Goal: Information Seeking & Learning: Learn about a topic

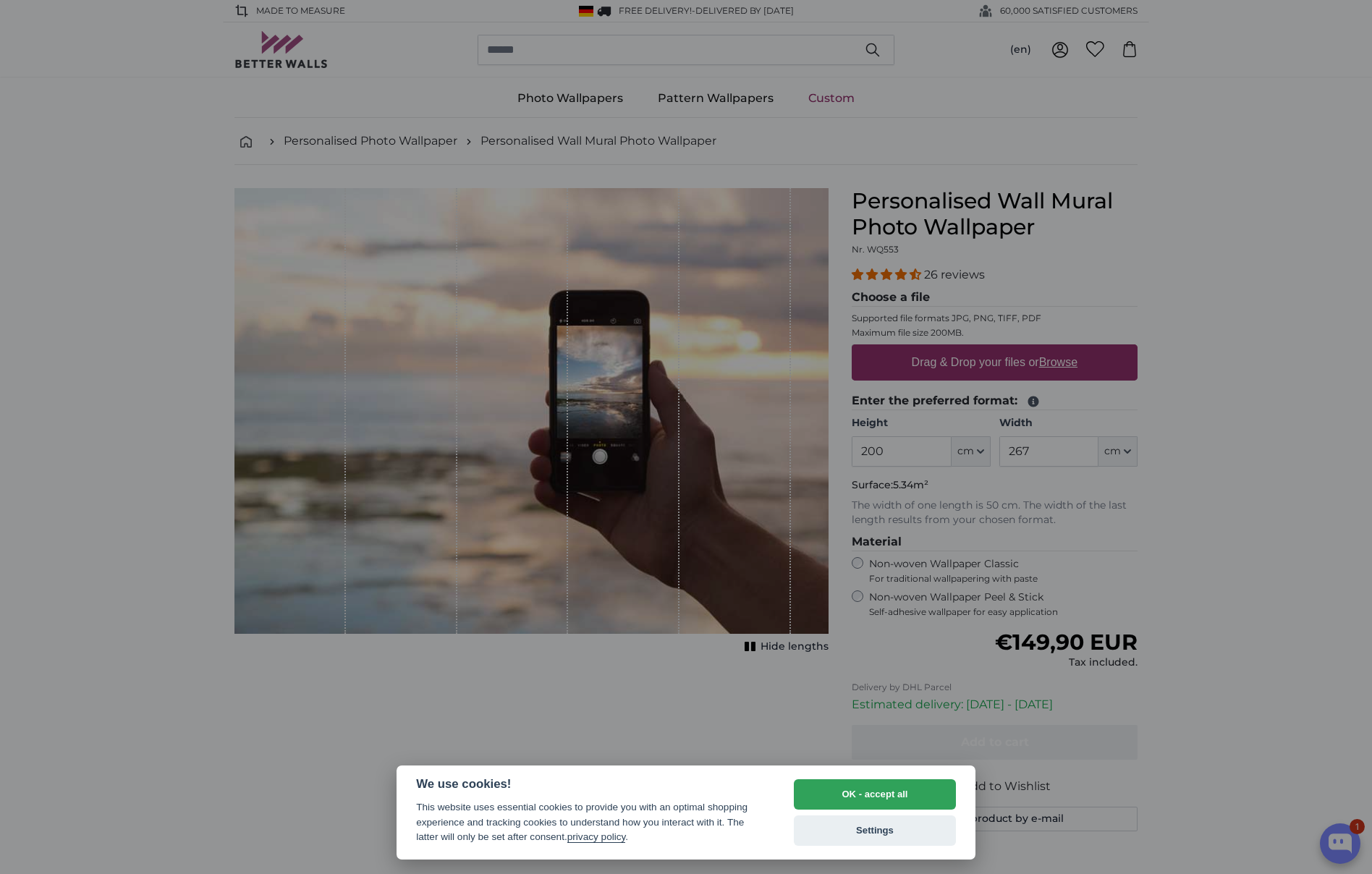
select select "**"
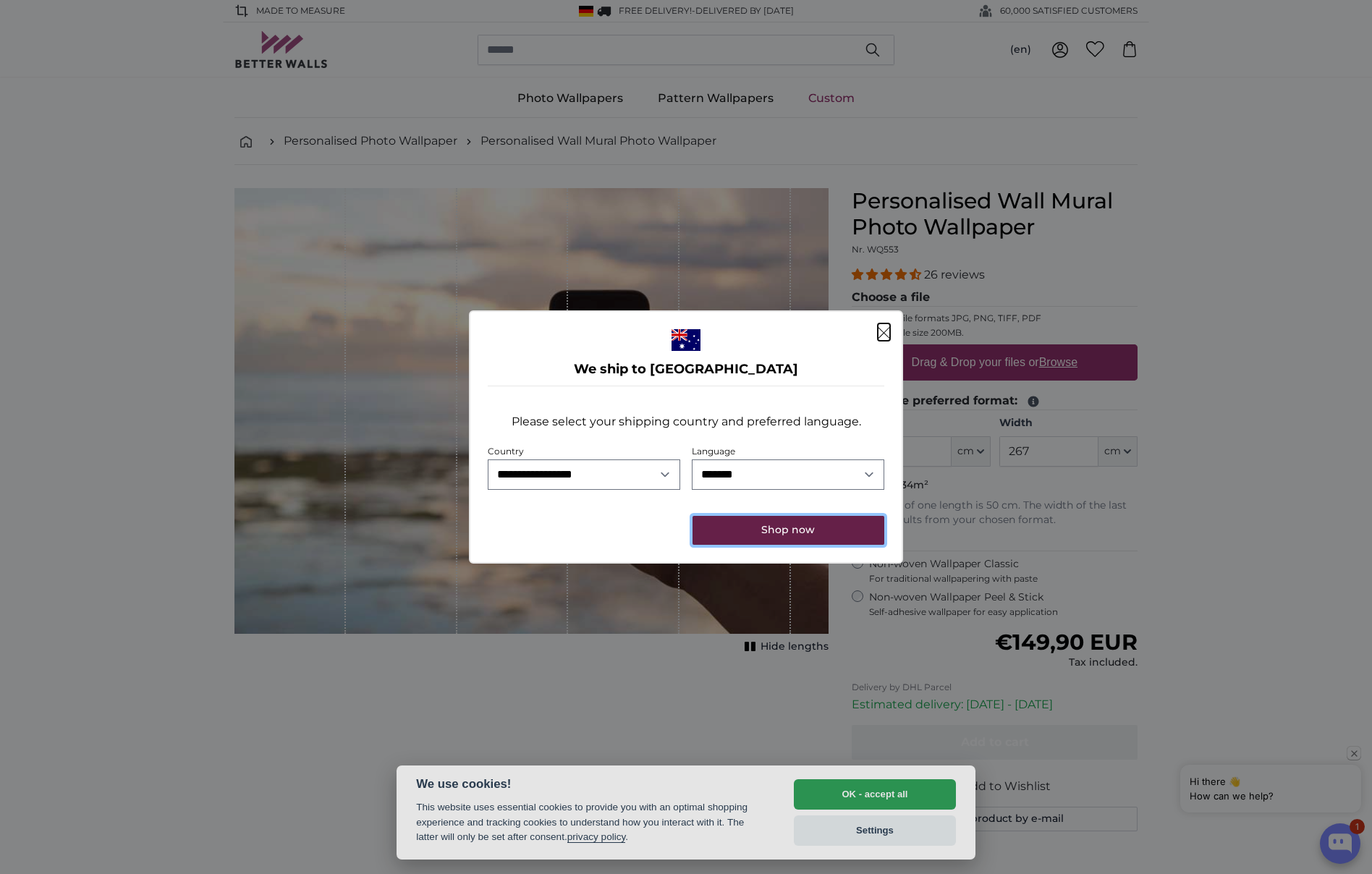
click at [761, 535] on button "Shop now" at bounding box center [788, 530] width 192 height 29
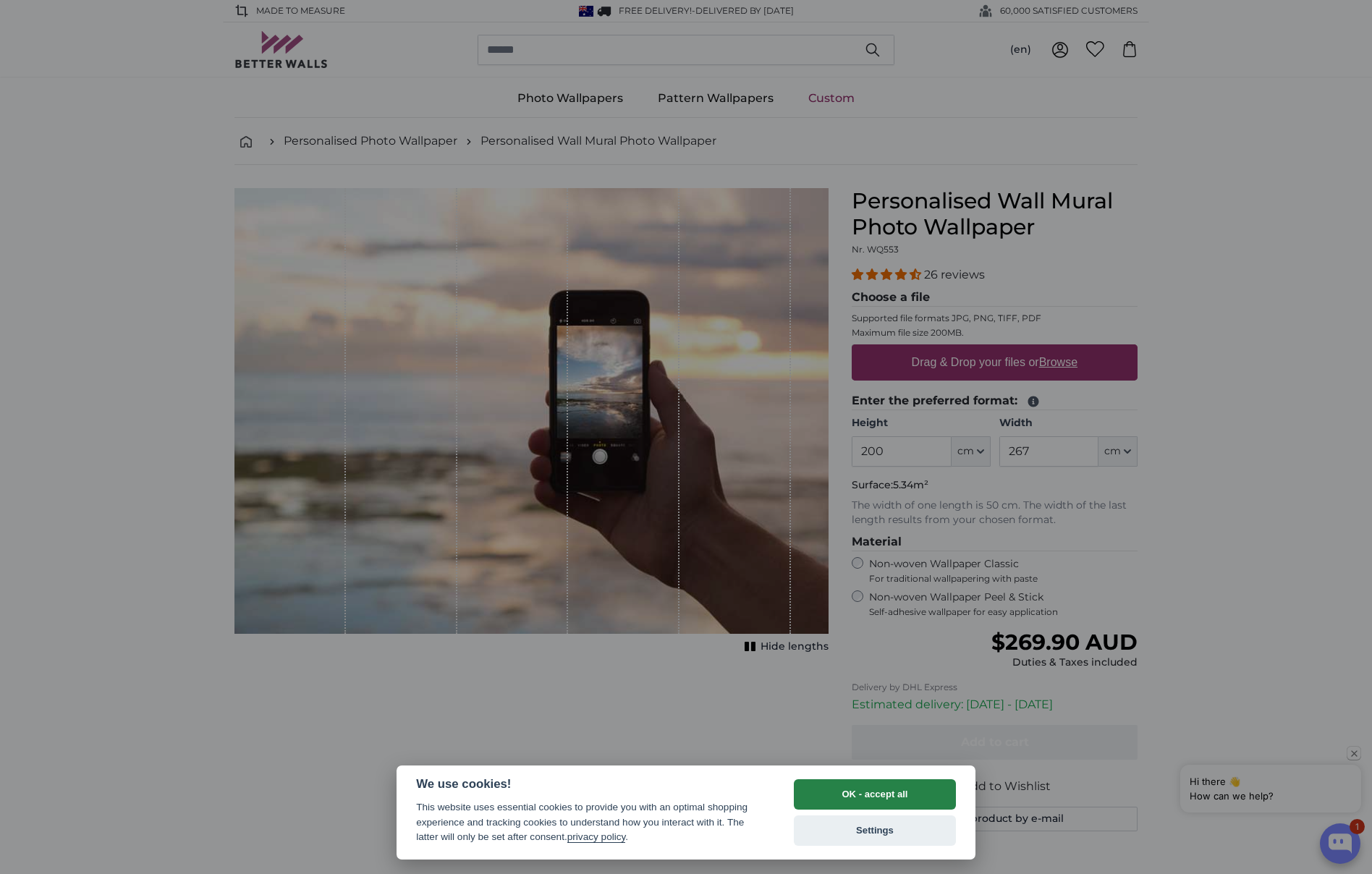
click at [859, 798] on button "OK - accept all" at bounding box center [875, 794] width 162 height 30
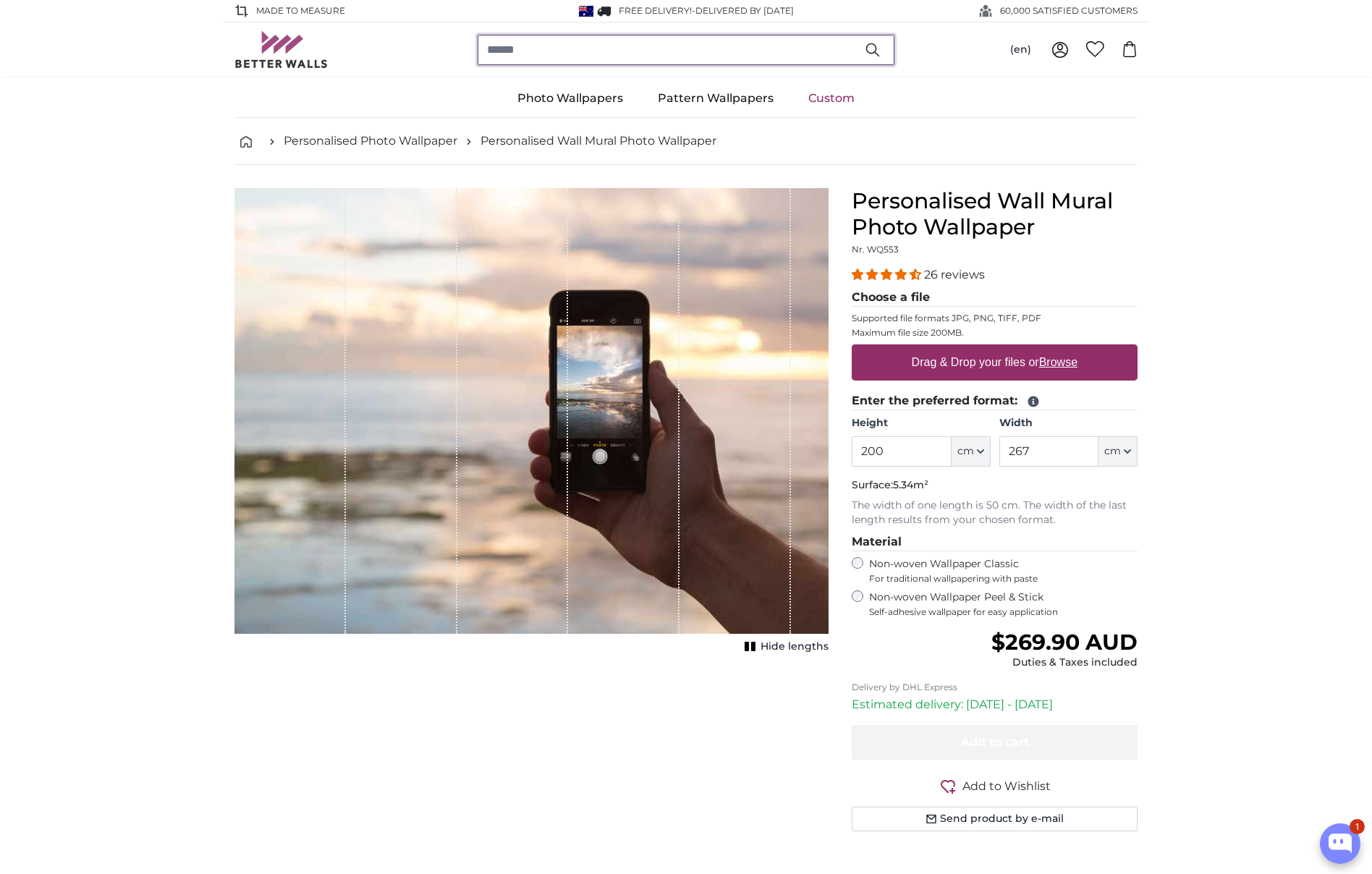
click at [669, 49] on input "search" at bounding box center [686, 50] width 417 height 30
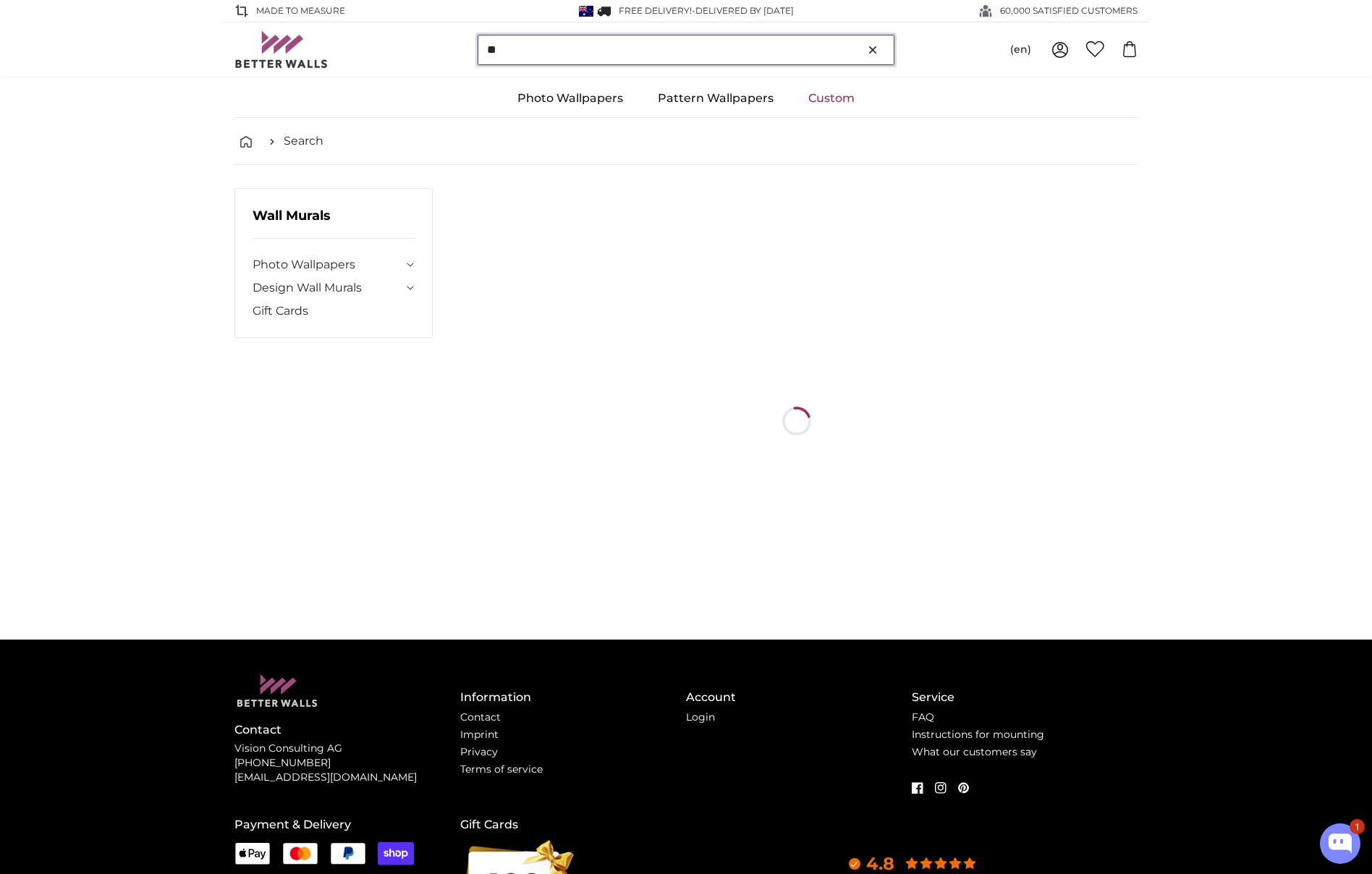
type input "*"
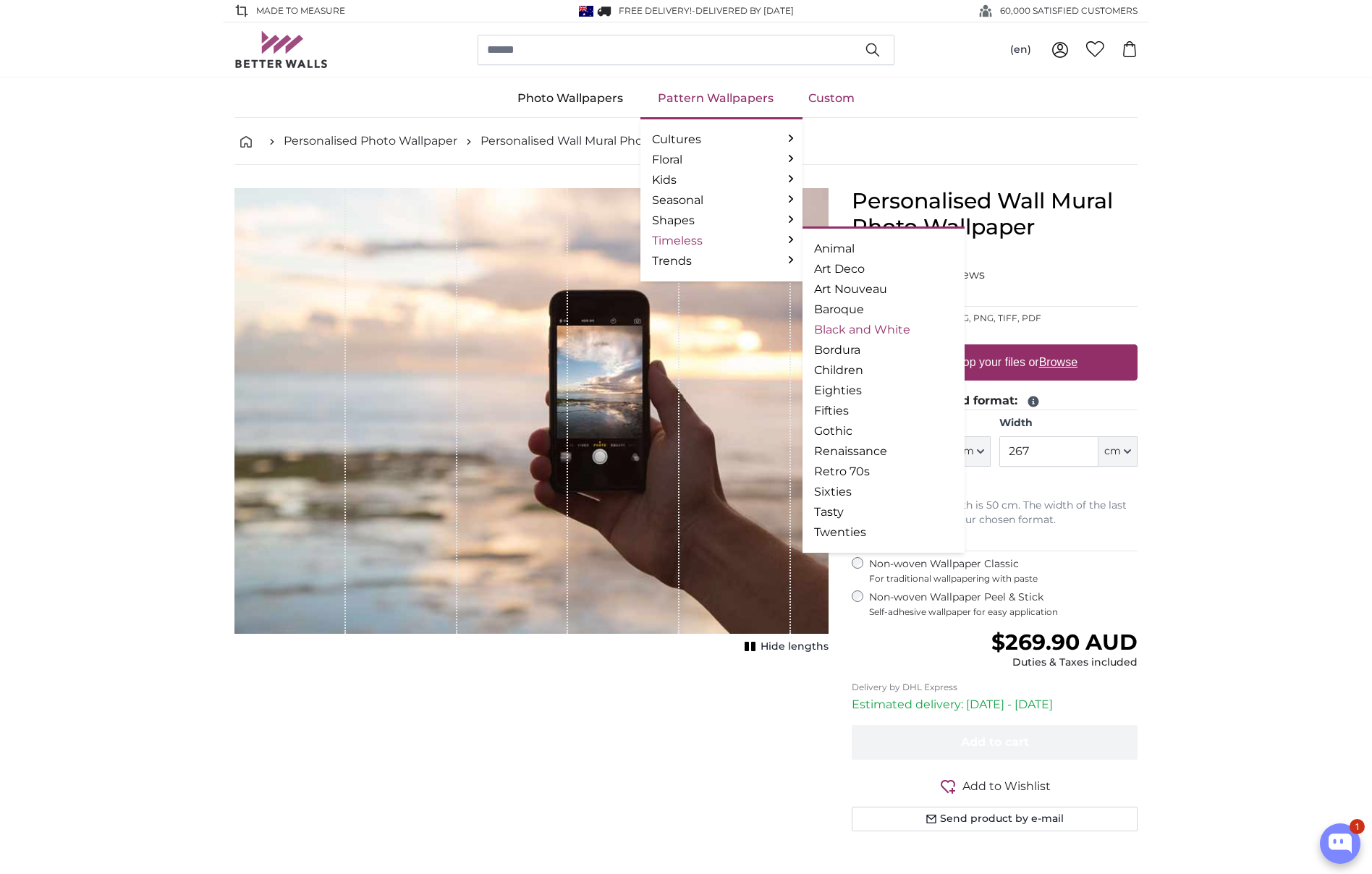
click at [843, 329] on link "Black and White" at bounding box center [883, 330] width 139 height 17
